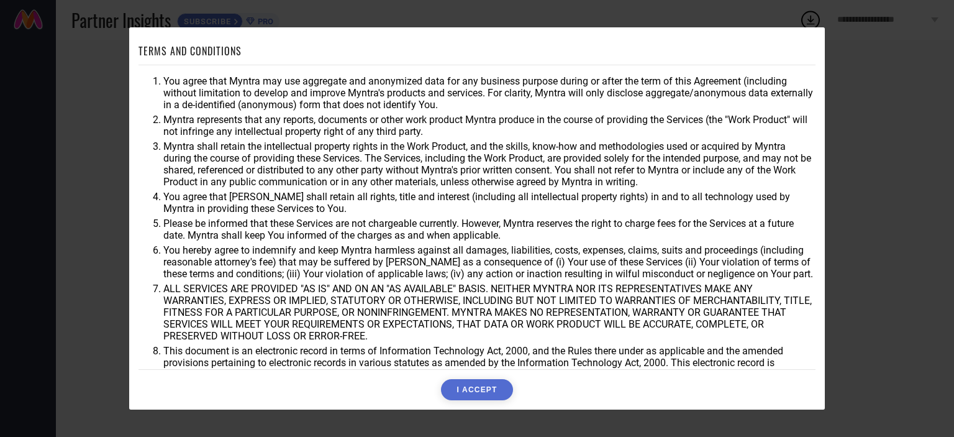
scroll to position [36, 0]
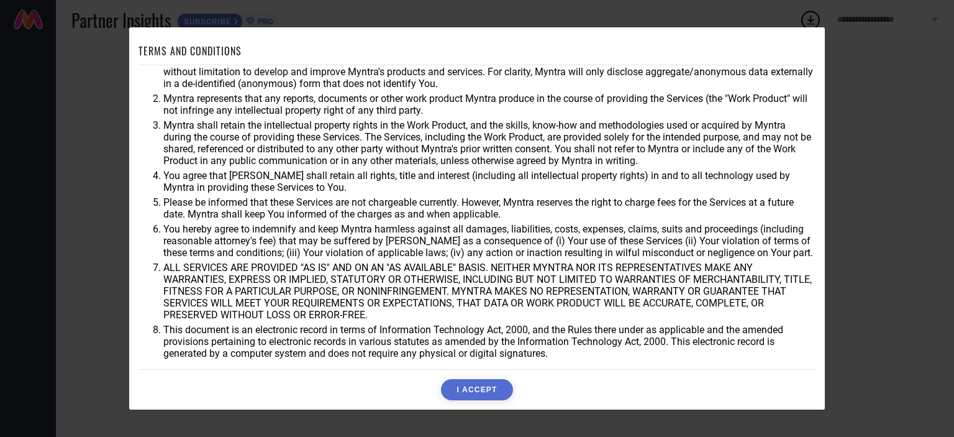
click at [472, 394] on button "I ACCEPT" at bounding box center [476, 389] width 71 height 21
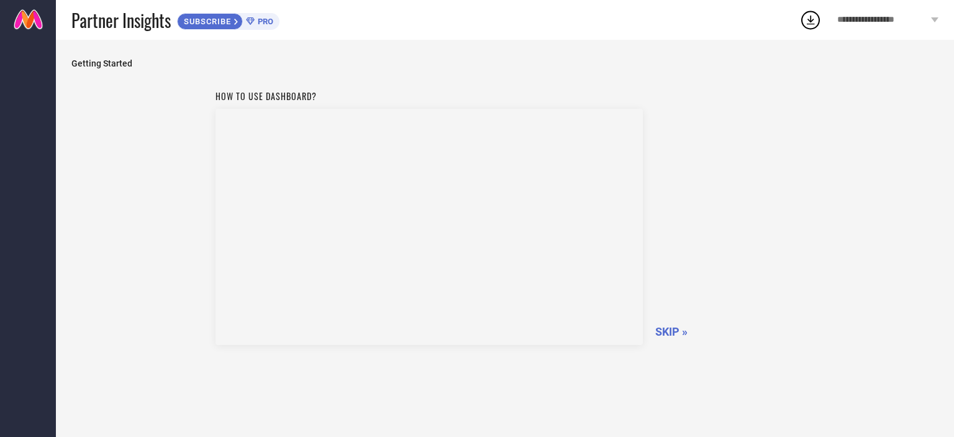
click at [695, 256] on div "How to use dashboard? SKIP »" at bounding box center [504, 215] width 579 height 263
click at [679, 330] on span "SKIP »" at bounding box center [671, 331] width 32 height 13
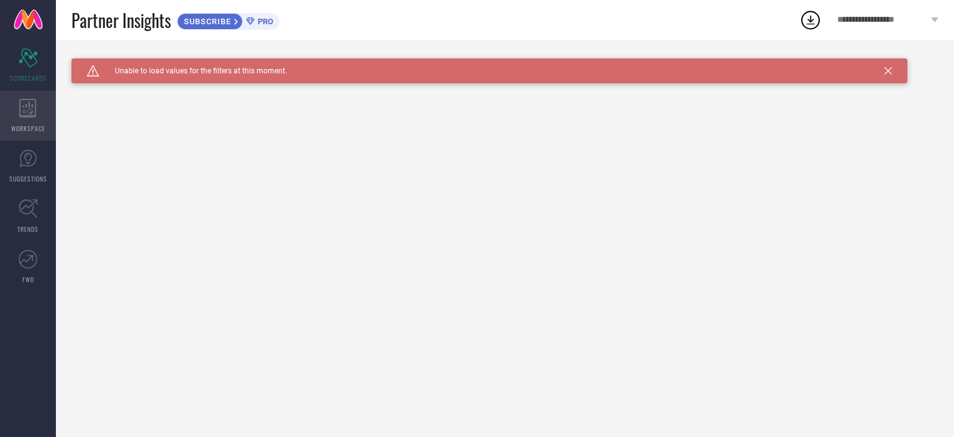
click at [25, 106] on icon at bounding box center [27, 108] width 17 height 19
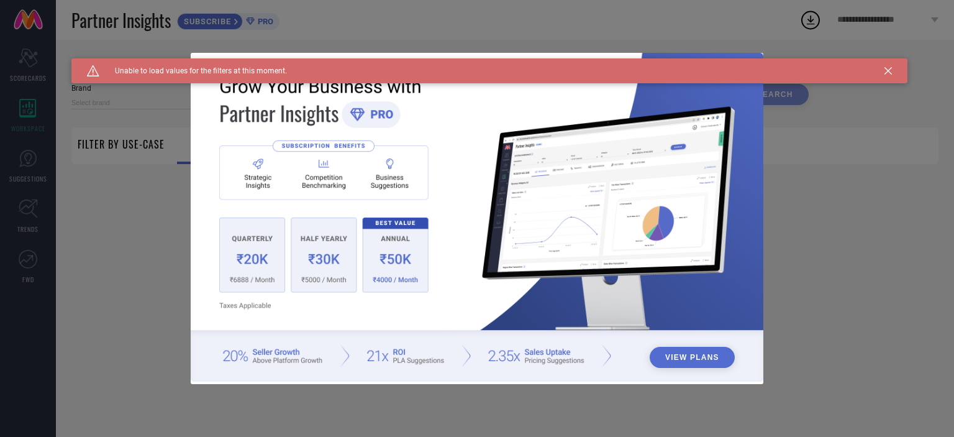
type input "1 STOP FASHION"
type input "All"
click at [30, 178] on div "View Plans" at bounding box center [477, 218] width 954 height 437
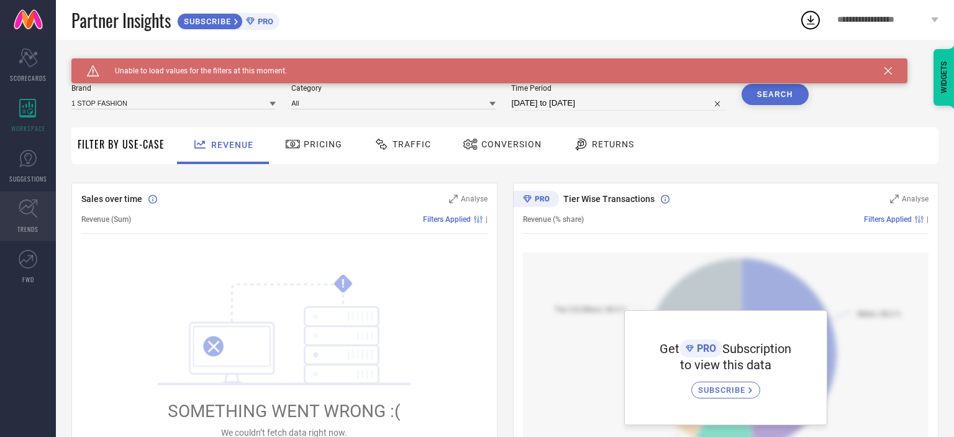
click at [17, 207] on link "TRENDS" at bounding box center [28, 216] width 56 height 50
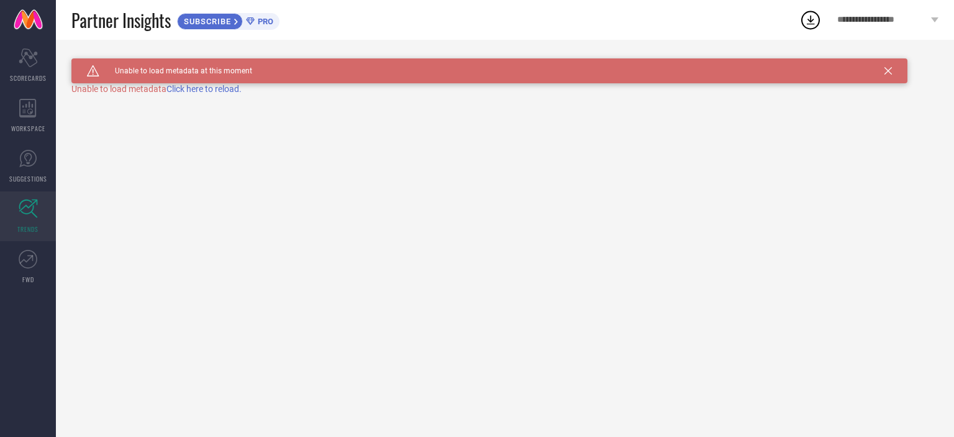
click at [195, 83] on div "TRENDS" at bounding box center [504, 70] width 867 height 25
click at [197, 89] on span "Click here to reload." at bounding box center [203, 89] width 75 height 10
click at [34, 59] on icon "Scorecard" at bounding box center [28, 57] width 19 height 19
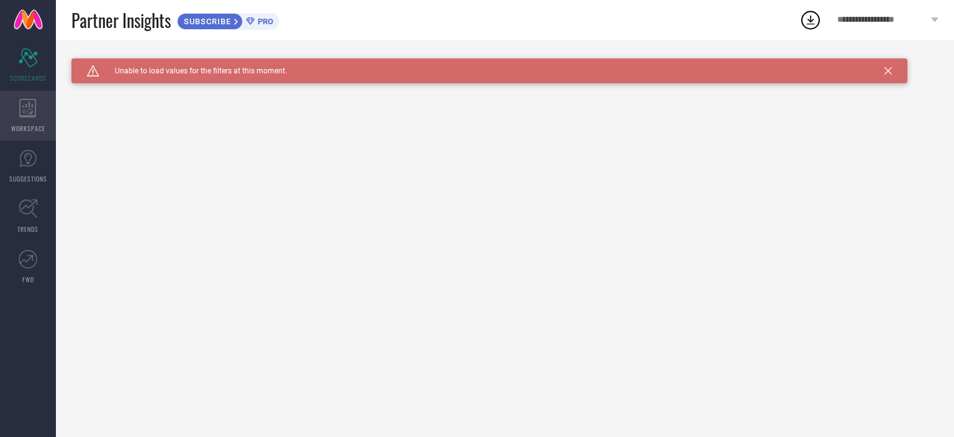
click at [30, 105] on icon at bounding box center [27, 108] width 17 height 19
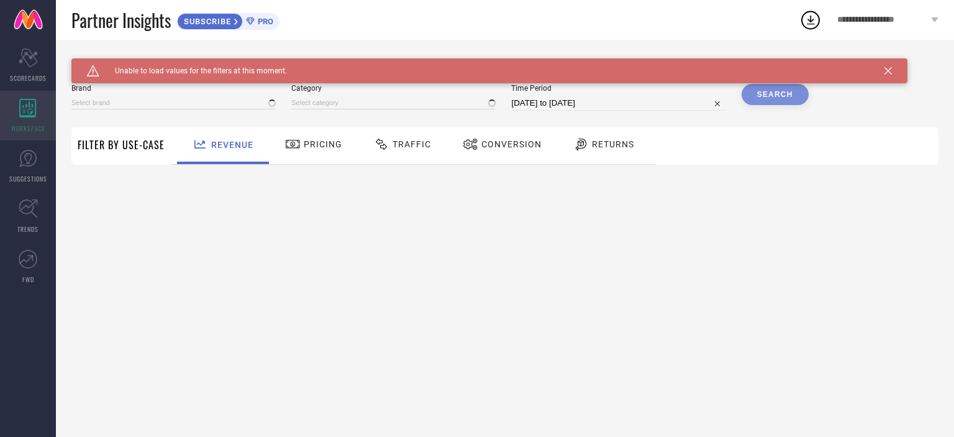
type input "1 STOP FASHION"
type input "All"
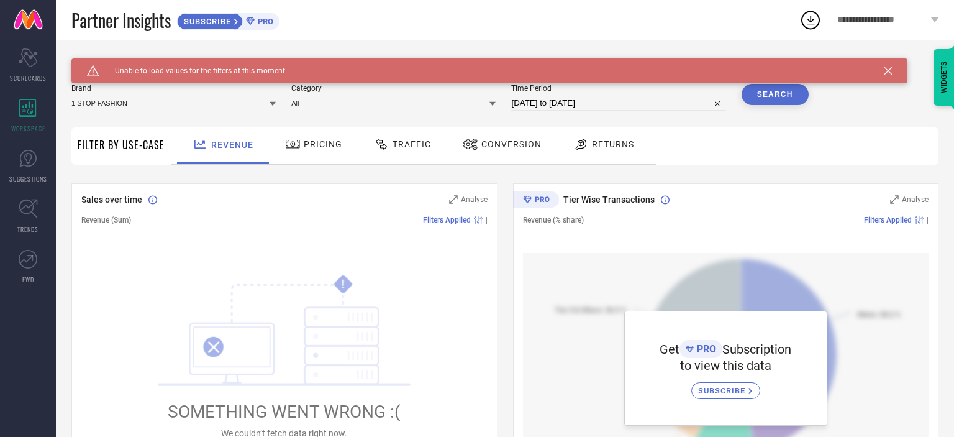
click at [271, 20] on span "PRO" at bounding box center [264, 21] width 19 height 9
